Goal: Transaction & Acquisition: Purchase product/service

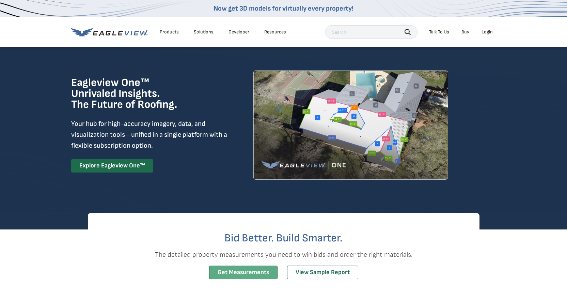
click at [251, 274] on link "Get Measurements" at bounding box center [243, 272] width 68 height 14
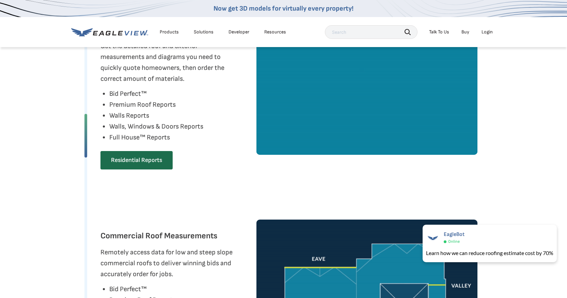
scroll to position [306, 0]
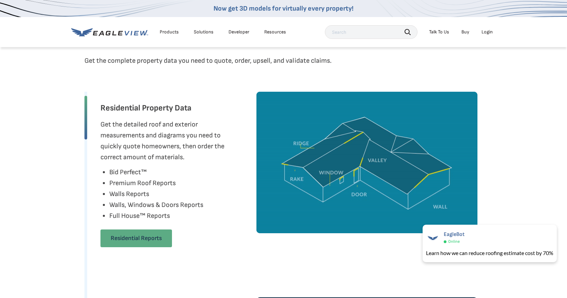
click at [124, 238] on link "Residential Reports" at bounding box center [136, 238] width 72 height 18
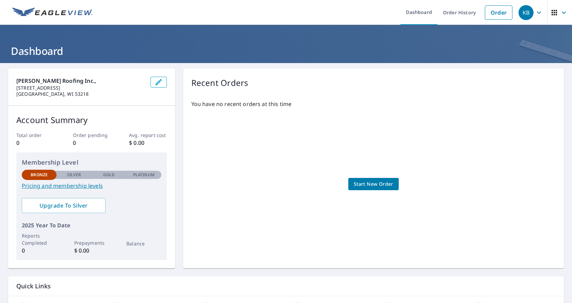
click at [67, 186] on link "Pricing and membership levels" at bounding box center [92, 186] width 140 height 8
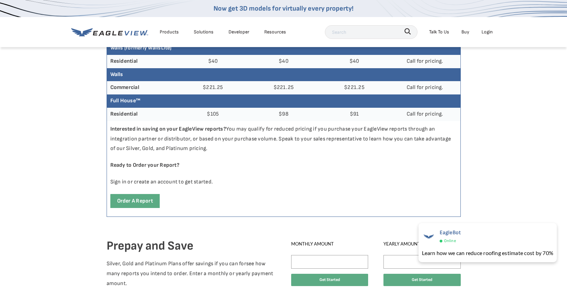
scroll to position [306, 0]
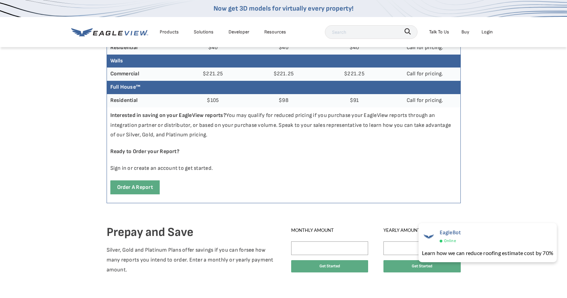
click at [132, 104] on th "Residential" at bounding box center [142, 100] width 71 height 13
click at [136, 188] on link "Order a report" at bounding box center [134, 187] width 49 height 14
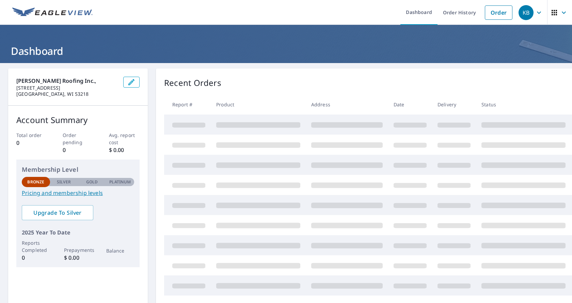
click at [62, 184] on p "Silver" at bounding box center [64, 182] width 14 height 6
click at [96, 177] on div "Bronze Silver Gold Platinum Bronze" at bounding box center [78, 181] width 112 height 9
click at [496, 12] on link "Order" at bounding box center [499, 12] width 28 height 14
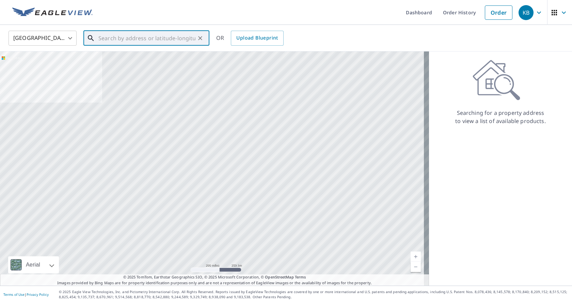
click at [142, 40] on input "text" at bounding box center [146, 38] width 97 height 19
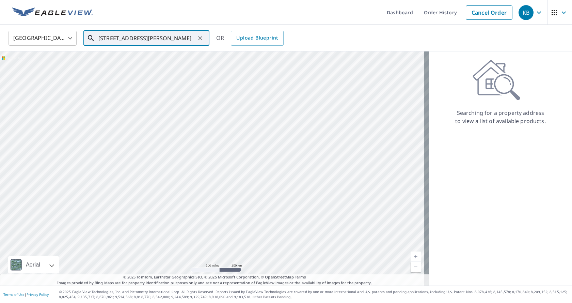
click at [168, 34] on input "W1002 Roosevelt rd har" at bounding box center [146, 38] width 97 height 19
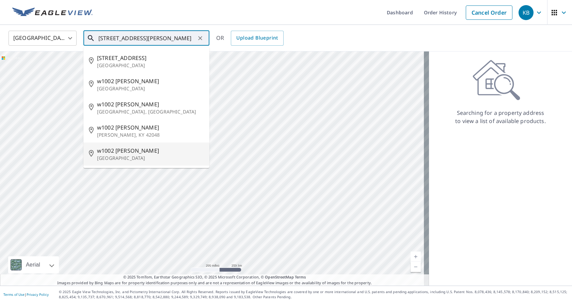
click at [128, 158] on p "Hartford, WI 53027" at bounding box center [150, 158] width 107 height 7
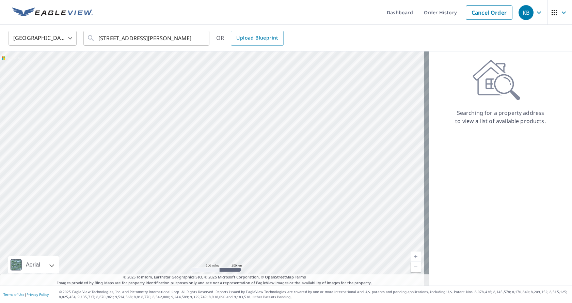
type input "w1002 Roosevelt Rd Hartford, WI 53027"
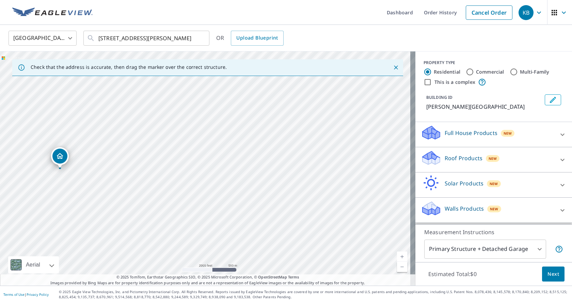
drag, startPoint x: 186, startPoint y: 156, endPoint x: 67, endPoint y: 150, distance: 119.3
drag, startPoint x: 224, startPoint y: 160, endPoint x: 170, endPoint y: 139, distance: 58.4
click at [558, 164] on icon at bounding box center [562, 160] width 8 height 8
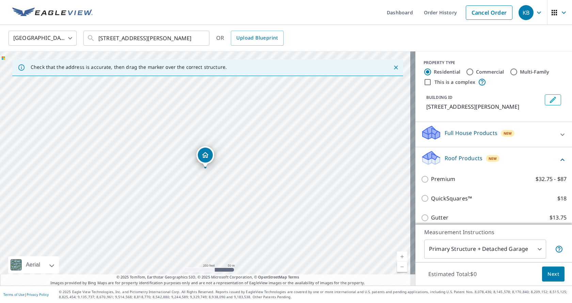
click at [558, 164] on icon at bounding box center [562, 160] width 8 height 8
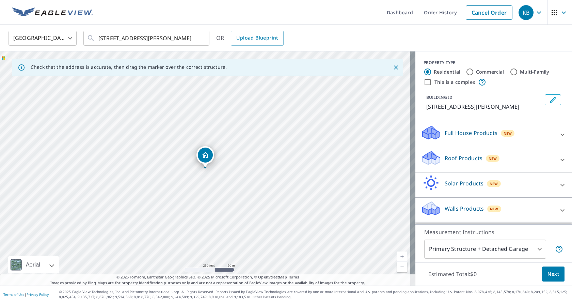
scroll to position [7, 0]
click at [535, 246] on body "KB KB Dashboard Order History Cancel Order KB United States US ​ w1002 Roosevel…" at bounding box center [286, 151] width 572 height 303
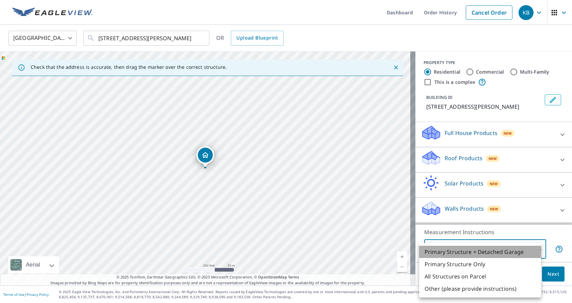
click at [458, 254] on li "Primary Structure + Detached Garage" at bounding box center [480, 252] width 122 height 12
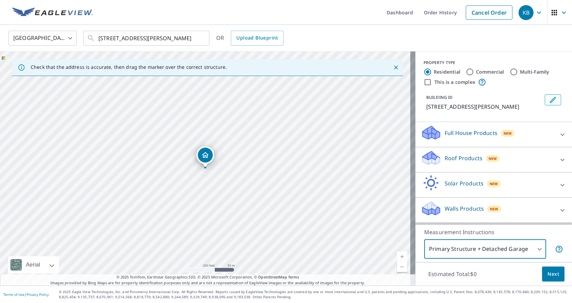
click at [532, 247] on body "KB KB Dashboard Order History Cancel Order KB United States US ​ w1002 Roosevel…" at bounding box center [286, 151] width 572 height 303
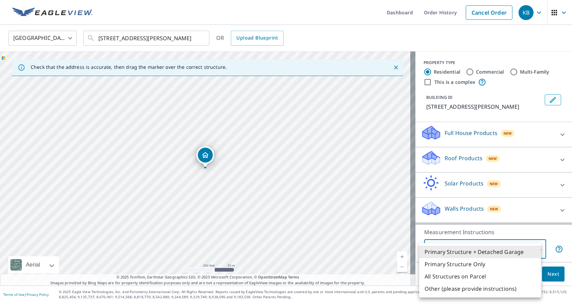
click at [532, 247] on li "Primary Structure + Detached Garage" at bounding box center [480, 252] width 122 height 12
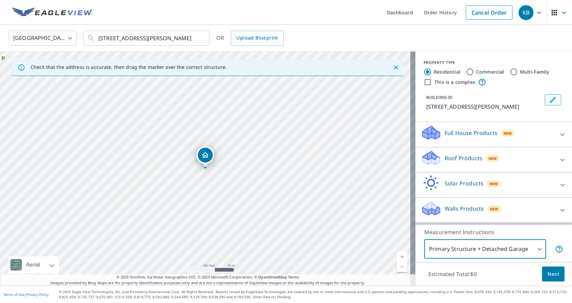
click at [533, 247] on body "KB KB Dashboard Order History Cancel Order KB United States US ​ w1002 Roosevel…" at bounding box center [286, 151] width 572 height 303
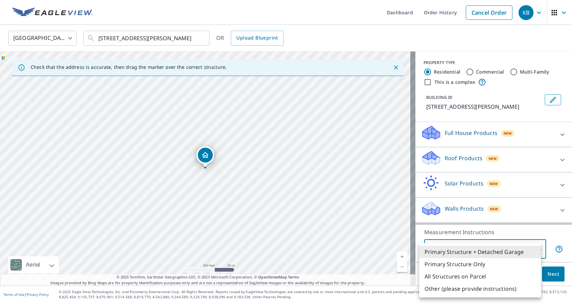
click at [478, 262] on li "Primary Structure Only" at bounding box center [480, 264] width 122 height 12
type input "2"
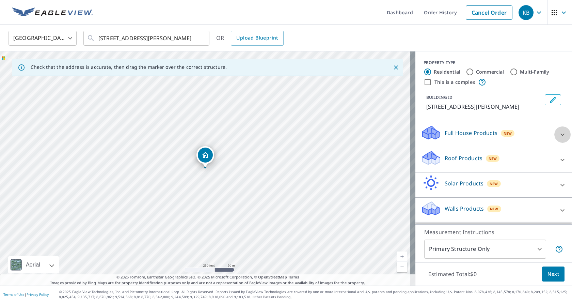
click at [558, 134] on icon at bounding box center [562, 134] width 8 height 8
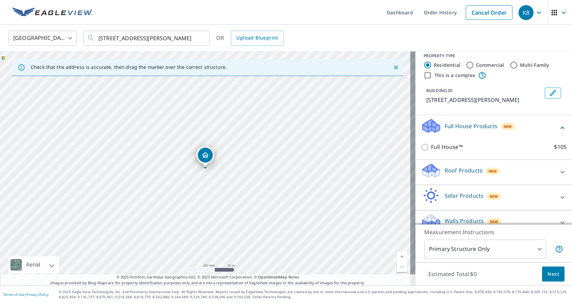
click at [558, 132] on icon at bounding box center [562, 128] width 8 height 8
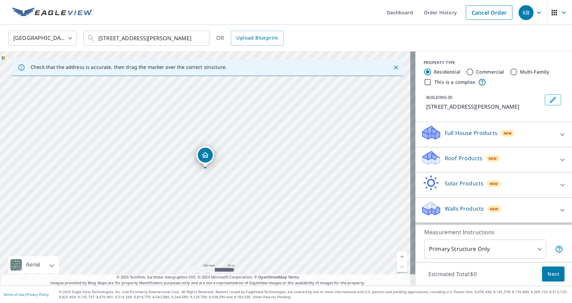
click at [558, 164] on icon at bounding box center [562, 160] width 8 height 8
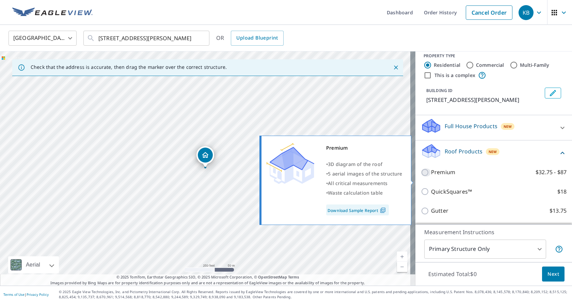
click at [421, 176] on input "Premium $32.75 - $87" at bounding box center [426, 172] width 10 height 8
checkbox input "true"
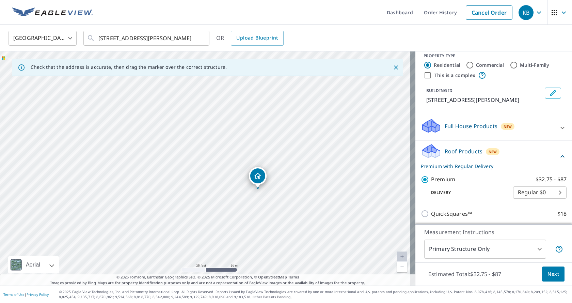
drag, startPoint x: 241, startPoint y: 194, endPoint x: 258, endPoint y: 176, distance: 25.0
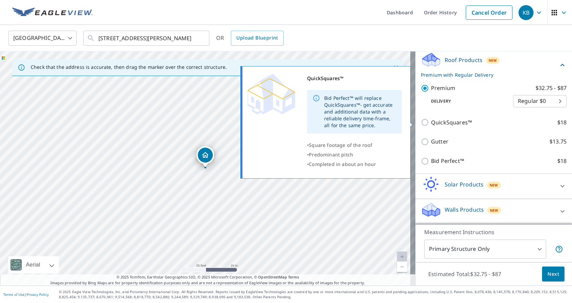
click at [421, 119] on input "QuickSquares™ $18" at bounding box center [426, 122] width 10 height 8
checkbox input "true"
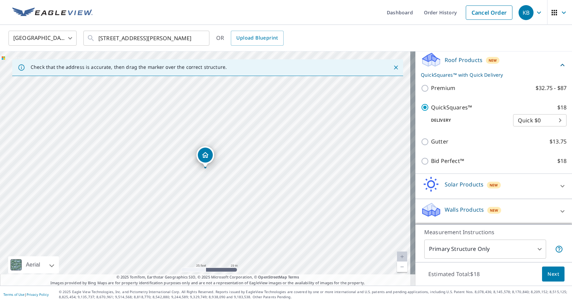
click at [527, 122] on body "KB KB Dashboard Order History Cancel Order KB United States US ​ w1002 Roosevel…" at bounding box center [286, 151] width 572 height 303
click at [465, 99] on div at bounding box center [286, 151] width 572 height 303
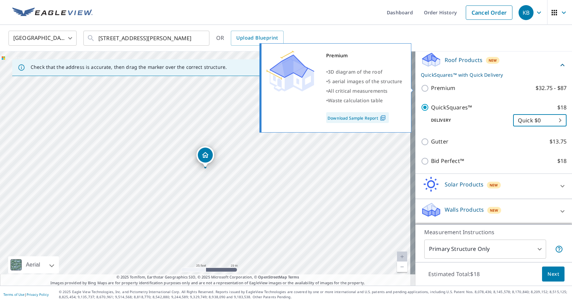
click at [434, 86] on p "Premium" at bounding box center [443, 88] width 24 height 9
click at [431, 86] on input "Premium $32.75 - $87" at bounding box center [426, 88] width 10 height 8
checkbox input "true"
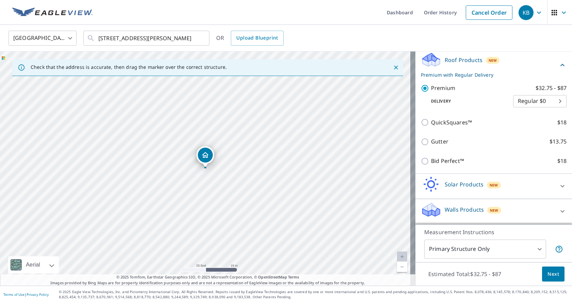
click at [359, 108] on link "Download Sample Report" at bounding box center [370, 104] width 47 height 6
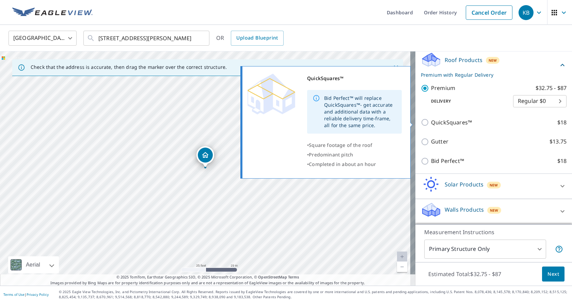
click at [439, 125] on p "QuickSquares™" at bounding box center [451, 122] width 41 height 9
click at [431, 125] on input "QuickSquares™ $18" at bounding box center [426, 122] width 10 height 8
checkbox input "true"
checkbox input "false"
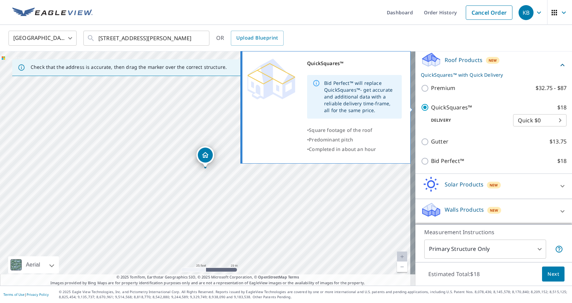
click at [347, 87] on div "Bid Perfect™ will replace QuickSquares™- get accurate and additional data with …" at bounding box center [360, 97] width 72 height 40
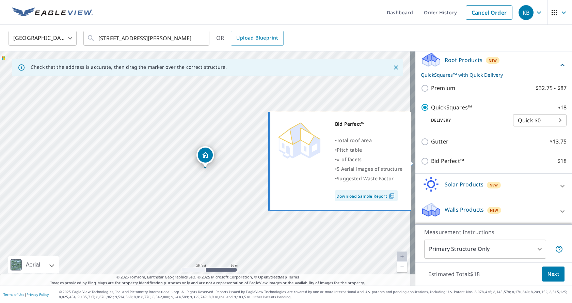
click at [442, 159] on p "Bid Perfect™" at bounding box center [447, 161] width 33 height 9
click at [431, 159] on input "Bid Perfect™ $18" at bounding box center [426, 161] width 10 height 8
checkbox input "true"
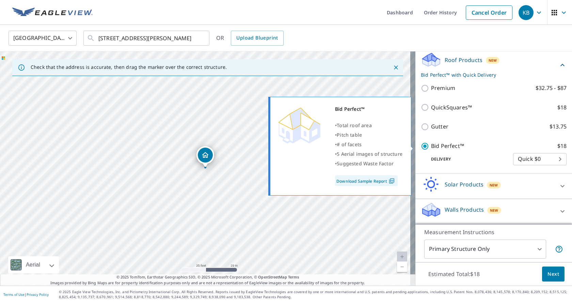
click at [382, 181] on link "Download Sample Report" at bounding box center [366, 180] width 63 height 11
click at [375, 180] on link "Download Sample Report" at bounding box center [366, 180] width 63 height 11
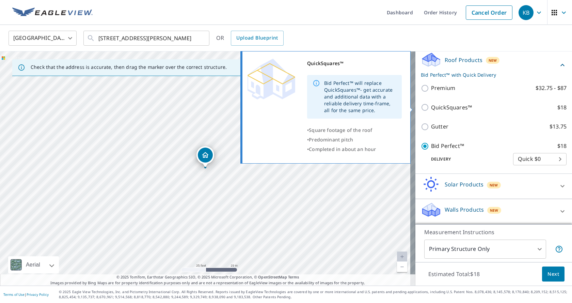
click at [439, 109] on p "QuickSquares™" at bounding box center [451, 107] width 41 height 9
click at [431, 109] on input "QuickSquares™ $18" at bounding box center [426, 107] width 10 height 8
checkbox input "true"
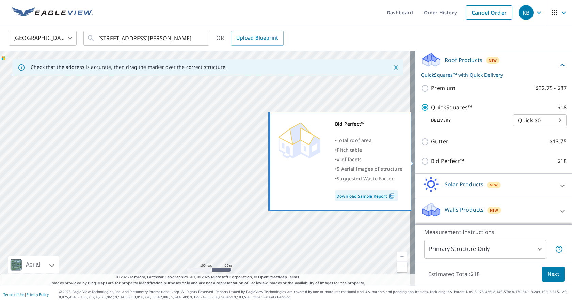
click at [434, 160] on p "Bid Perfect™" at bounding box center [447, 161] width 33 height 9
click at [431, 160] on input "Bid Perfect™ $18" at bounding box center [426, 161] width 10 height 8
checkbox input "true"
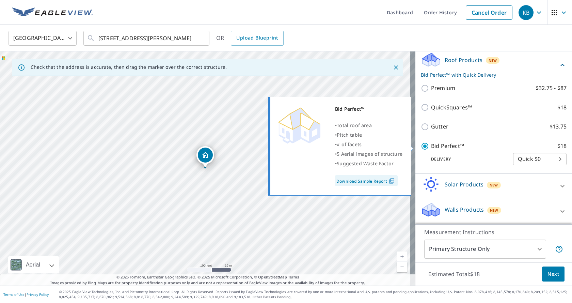
click at [369, 179] on link "Download Sample Report" at bounding box center [366, 180] width 63 height 11
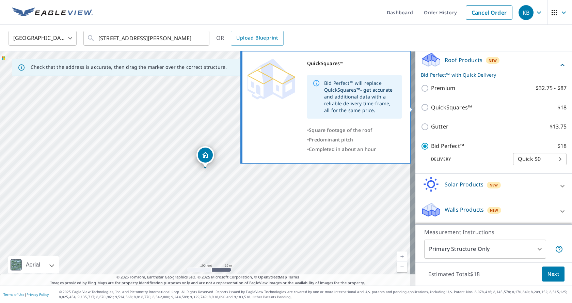
click at [444, 108] on p "QuickSquares™" at bounding box center [451, 107] width 41 height 9
click at [431, 108] on input "QuickSquares™ $18" at bounding box center [426, 107] width 10 height 8
checkbox input "true"
checkbox input "false"
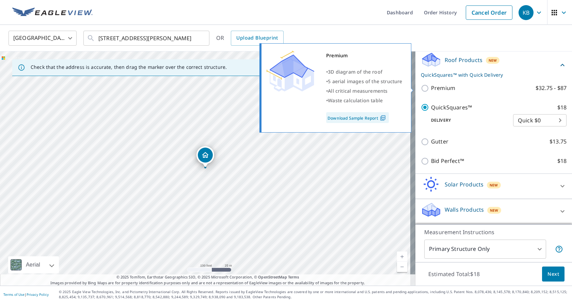
click at [422, 88] on input "Premium $32.75 - $87" at bounding box center [426, 88] width 10 height 8
checkbox input "true"
checkbox input "false"
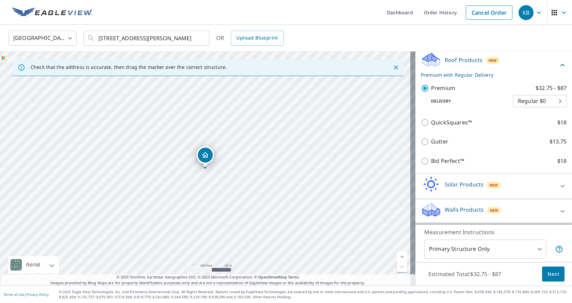
click at [555, 270] on button "Next" at bounding box center [553, 273] width 22 height 15
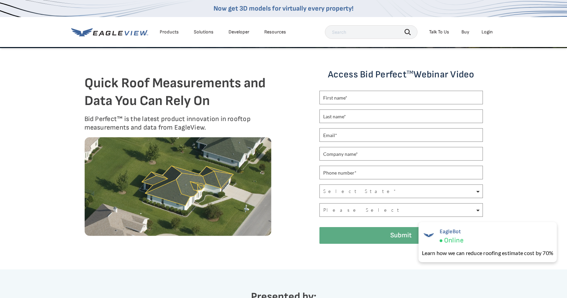
scroll to position [102, 0]
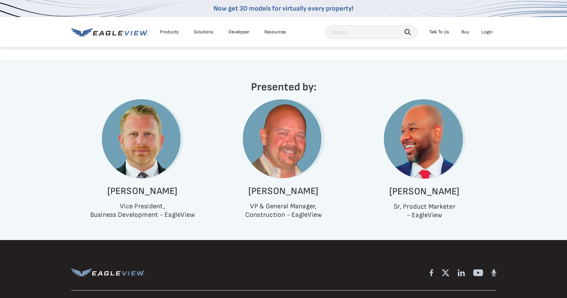
scroll to position [76, 0]
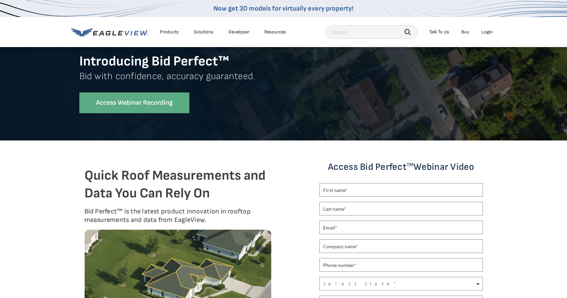
click at [138, 107] on link "Access Webinar Recording" at bounding box center [134, 102] width 110 height 21
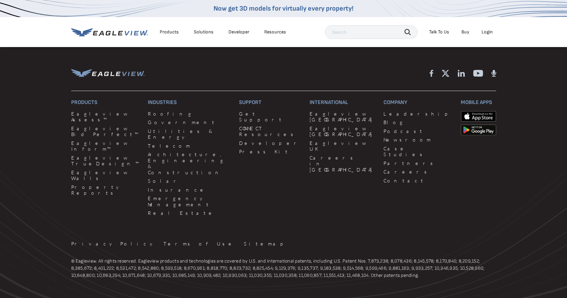
scroll to position [587, 0]
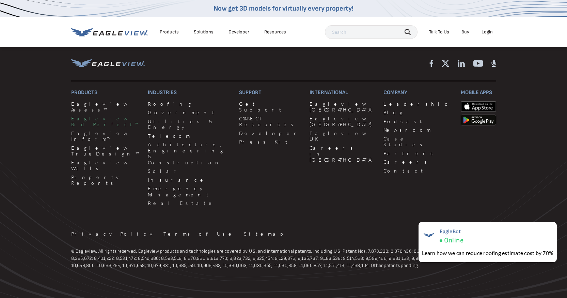
click at [100, 115] on link "Eagleview Bid Perfect™" at bounding box center [105, 121] width 69 height 12
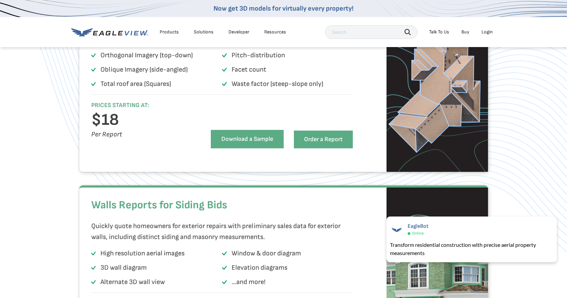
scroll to position [511, 0]
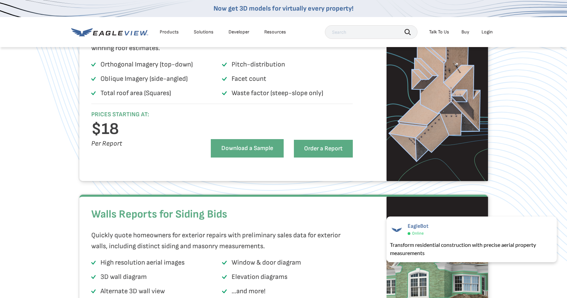
click at [250, 157] on link "Download a Sample" at bounding box center [247, 148] width 73 height 18
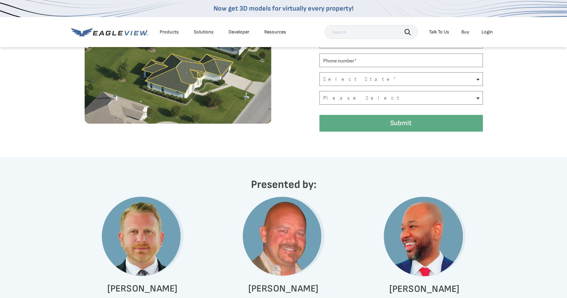
scroll to position [178, 0]
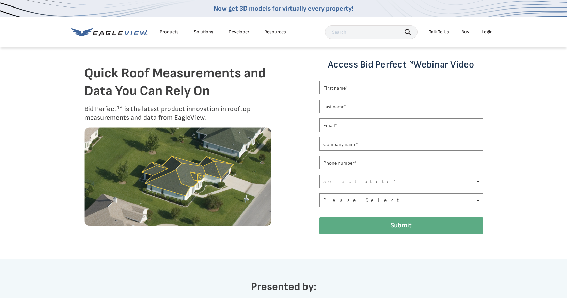
click at [162, 32] on div "Products" at bounding box center [169, 32] width 19 height 6
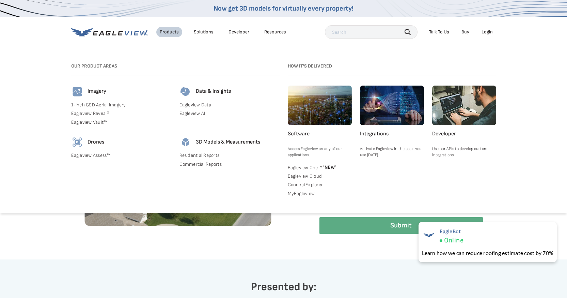
click at [95, 113] on link "Eagleview Reveal®" at bounding box center [121, 113] width 100 height 6
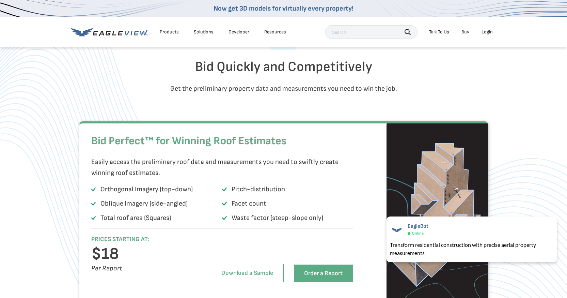
scroll to position [409, 0]
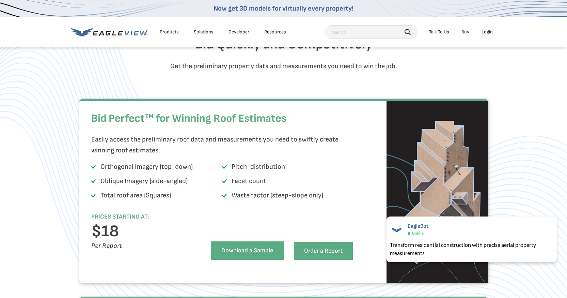
click at [245, 259] on link "Download a Sample" at bounding box center [247, 250] width 73 height 18
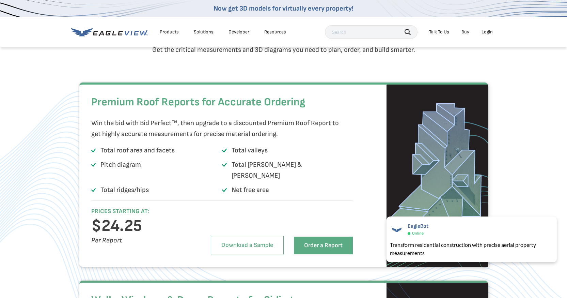
scroll to position [919, 0]
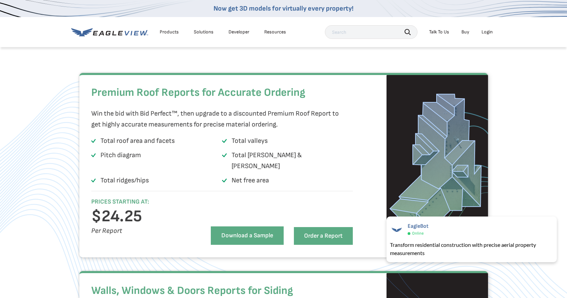
click at [236, 238] on link "Download a Sample" at bounding box center [247, 235] width 73 height 18
